Goal: Find specific page/section: Locate a particular part of the current website

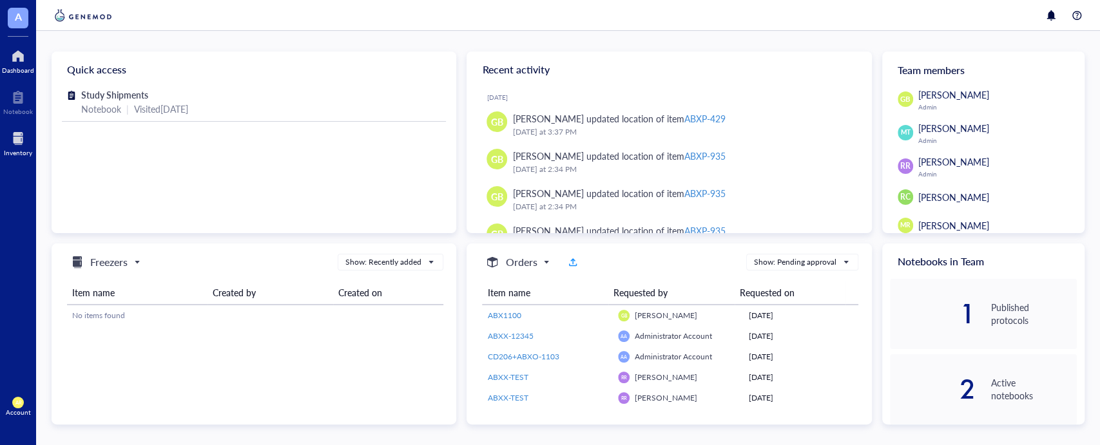
click at [15, 144] on div at bounding box center [18, 138] width 28 height 21
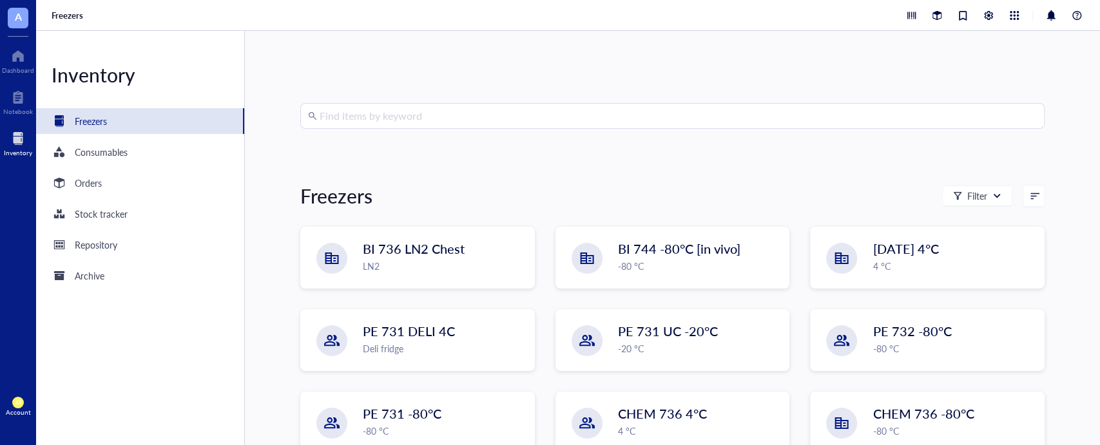
click at [510, 108] on input "search" at bounding box center [678, 116] width 717 height 24
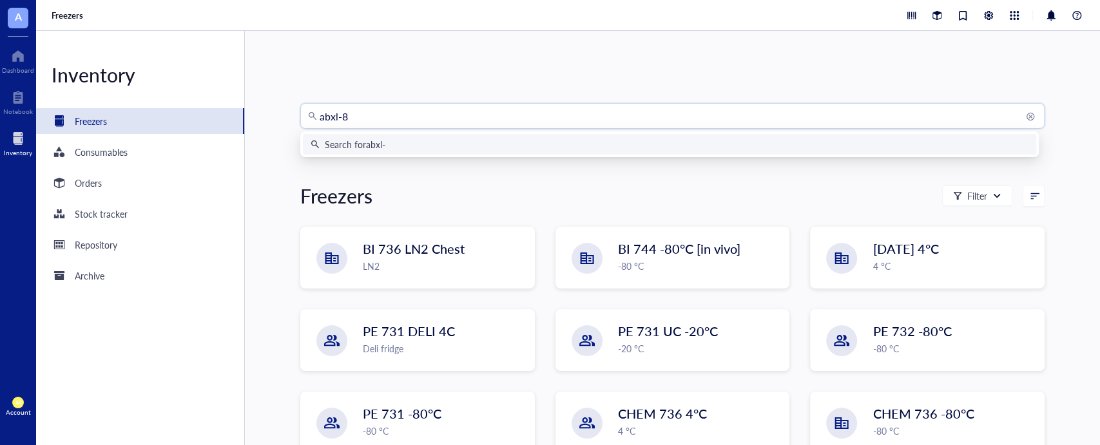
type input "abxl-82"
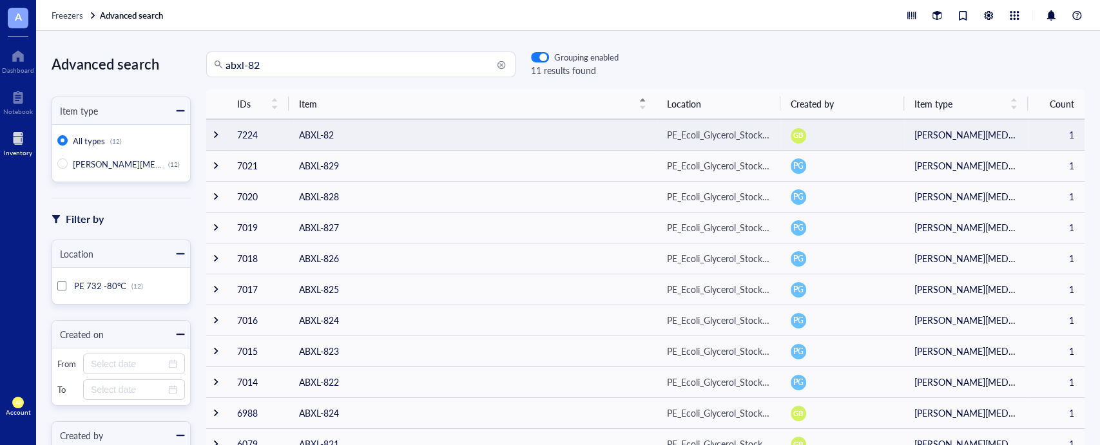
click at [215, 142] on td at bounding box center [216, 134] width 21 height 31
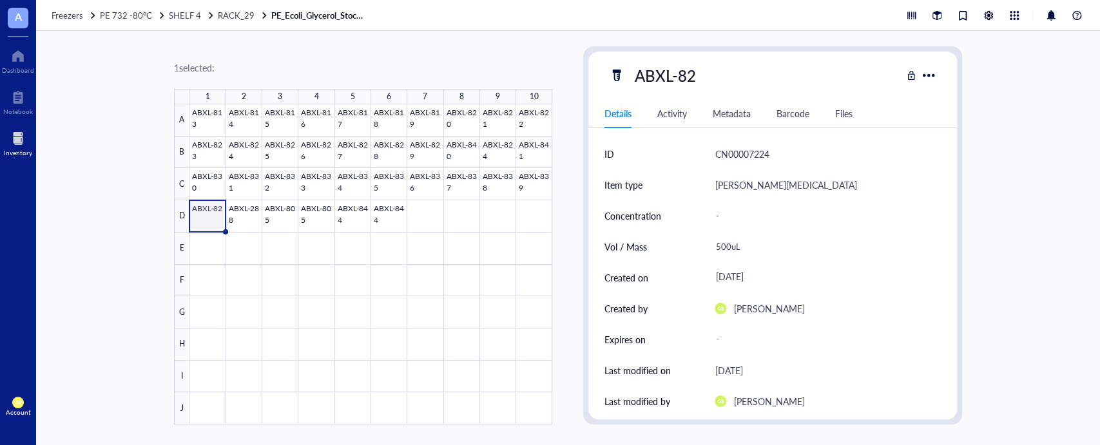
click at [1067, 298] on div "1 selected: 1 2 3 4 5 6 7 8 9 10 A B C D E F G H I J ABXL-813 ABXL-814 ABXL-815…" at bounding box center [568, 238] width 1064 height 414
